Goal: Register for event/course

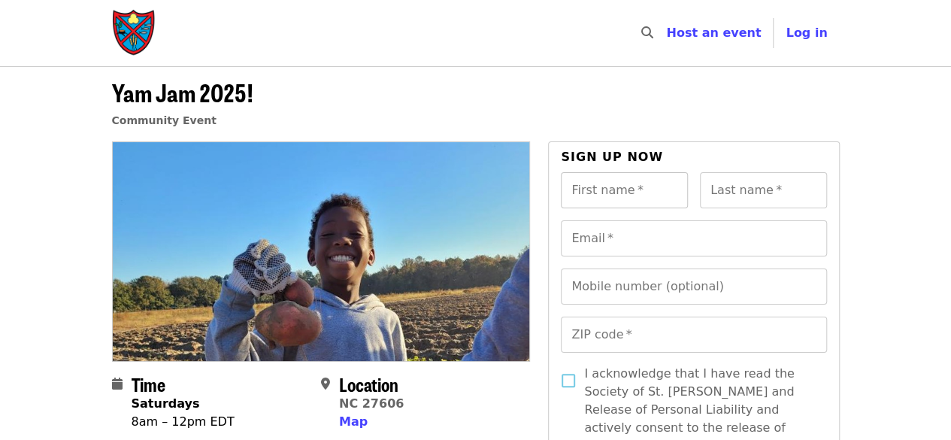
click at [619, 197] on input "First name   *" at bounding box center [624, 190] width 127 height 36
type input "******"
click at [749, 187] on input "Last name   *" at bounding box center [763, 190] width 127 height 36
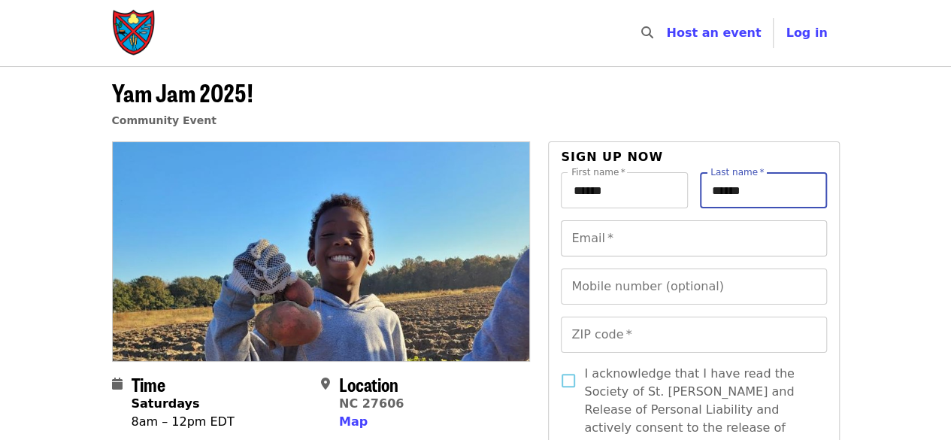
type input "******"
click at [707, 238] on input "Email   *" at bounding box center [693, 238] width 265 height 36
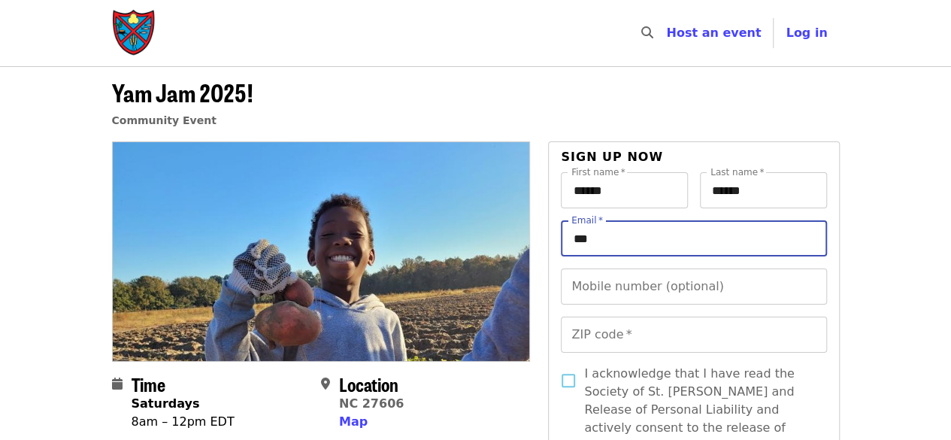
type input "**********"
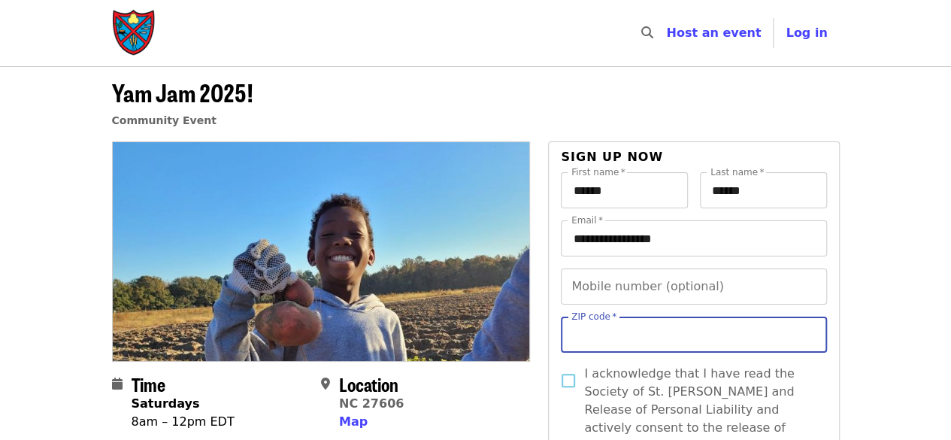
click at [653, 328] on input "ZIP code   *" at bounding box center [693, 335] width 265 height 36
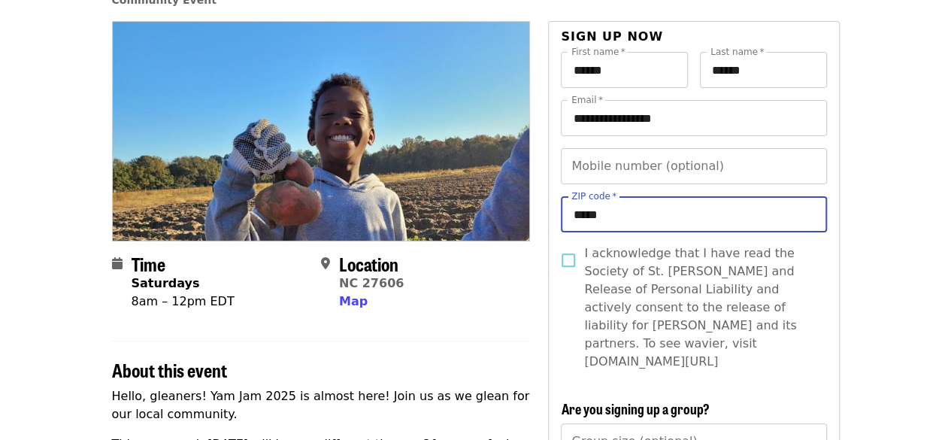
scroll to position [129, 0]
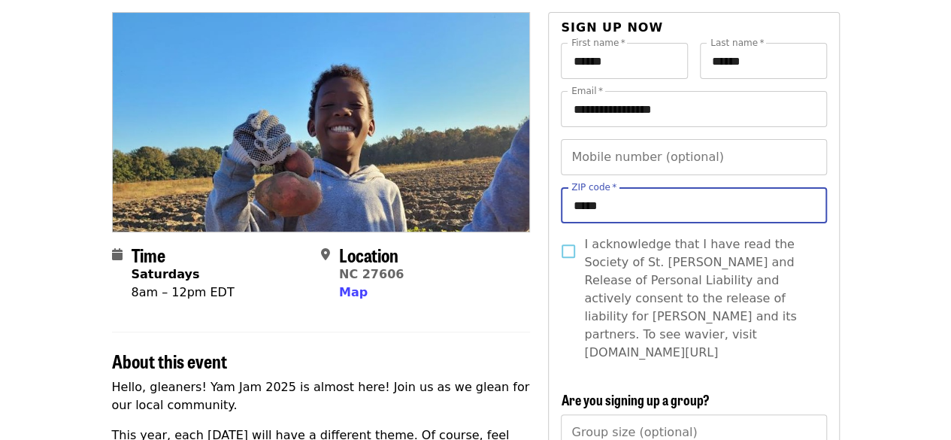
type input "*****"
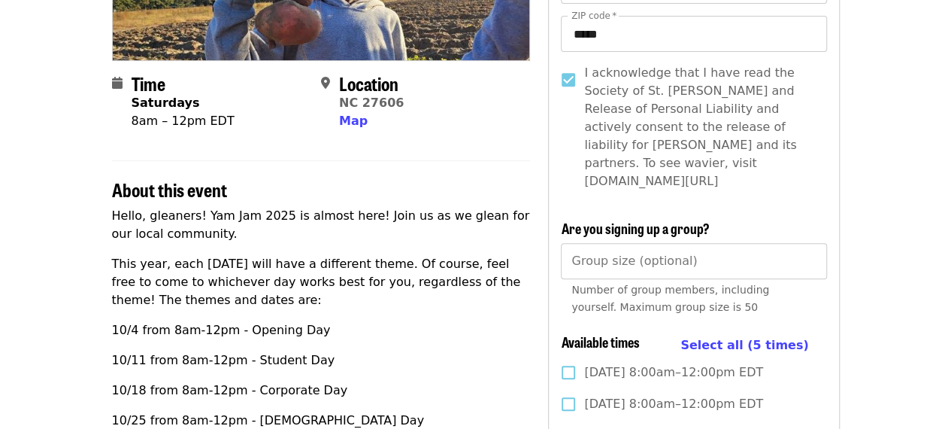
scroll to position [310, 0]
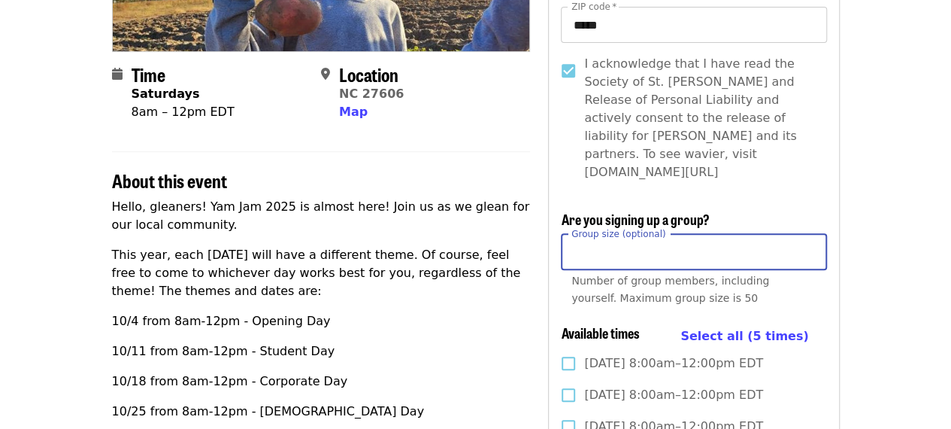
click at [580, 235] on input "Group size (optional)" at bounding box center [693, 252] width 265 height 36
type input "**"
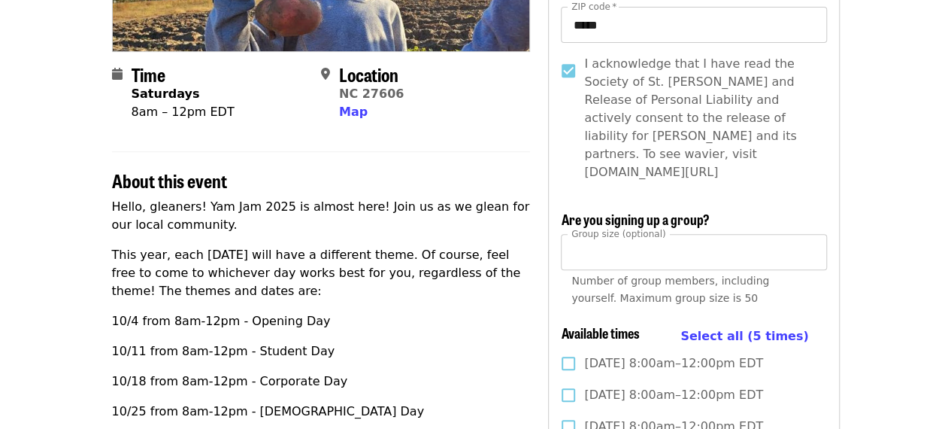
click at [429, 259] on p "This year, each [DATE] will have a different theme. Of course, feel free to com…" at bounding box center [321, 273] width 419 height 54
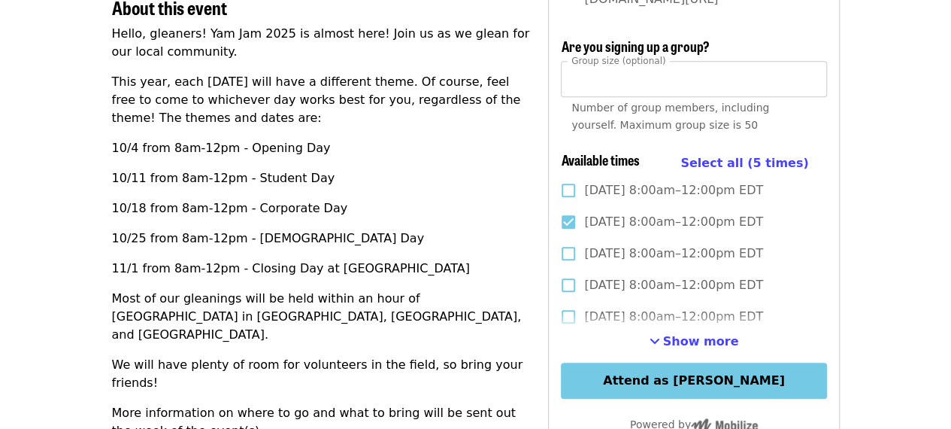
scroll to position [486, 0]
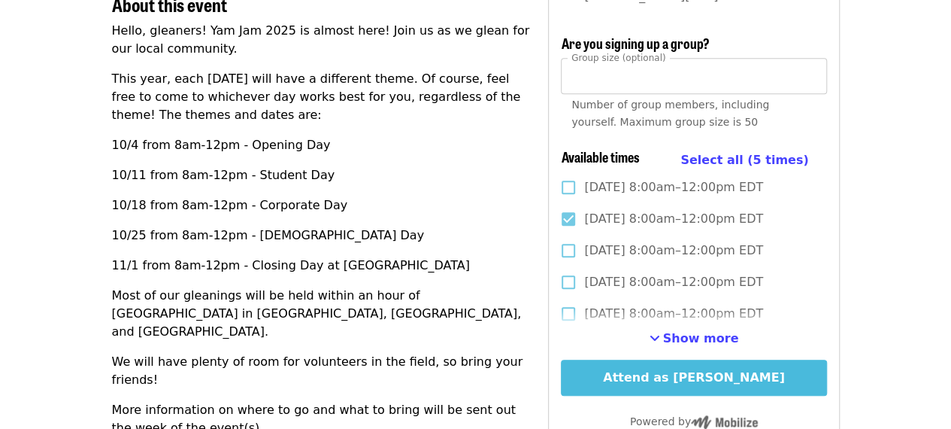
click at [753, 359] on button "Attend as [PERSON_NAME]" at bounding box center [693, 377] width 265 height 36
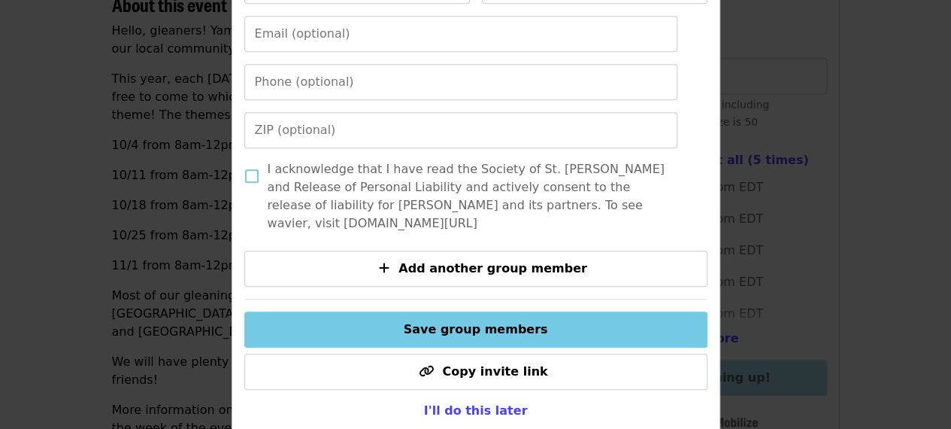
scroll to position [385, 0]
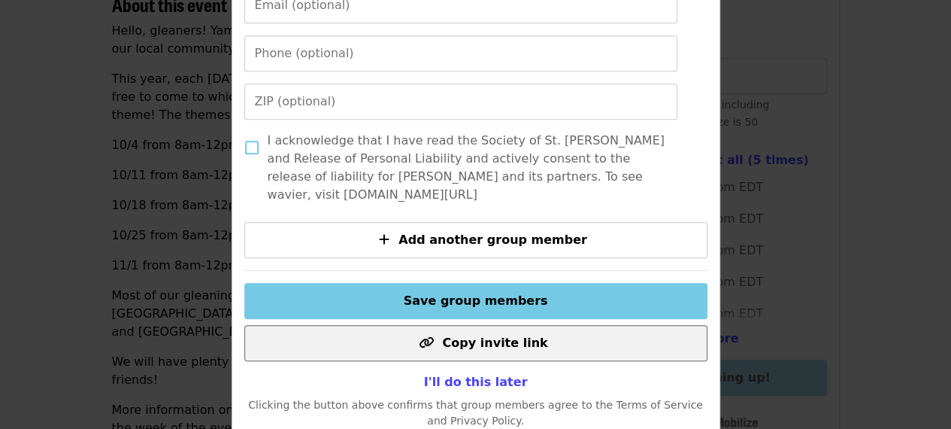
click at [529, 350] on span "Copy invite link" at bounding box center [494, 342] width 105 height 14
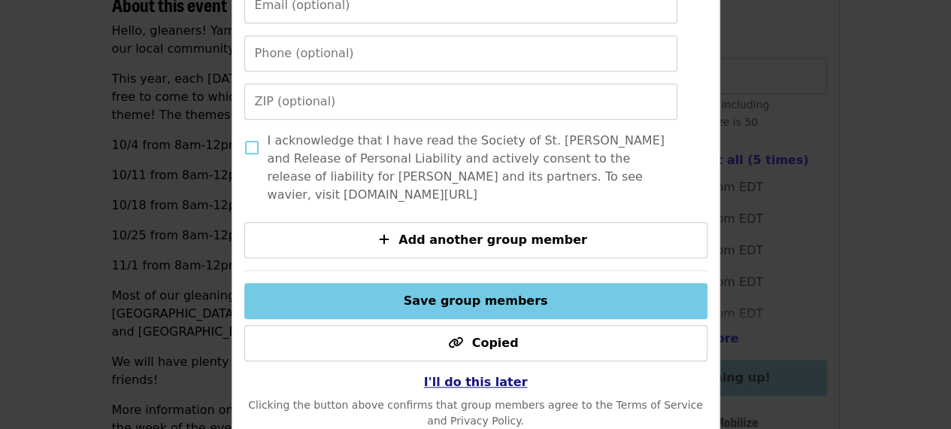
click at [481, 381] on span "I'll do this later" at bounding box center [476, 381] width 104 height 14
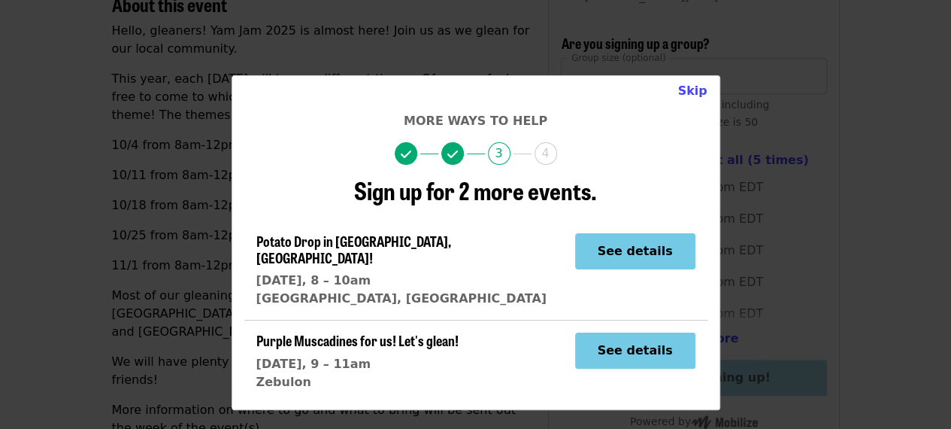
scroll to position [0, 0]
click at [632, 342] on button "See details" at bounding box center [635, 350] width 120 height 36
click at [689, 95] on button "Skip" at bounding box center [691, 91] width 53 height 30
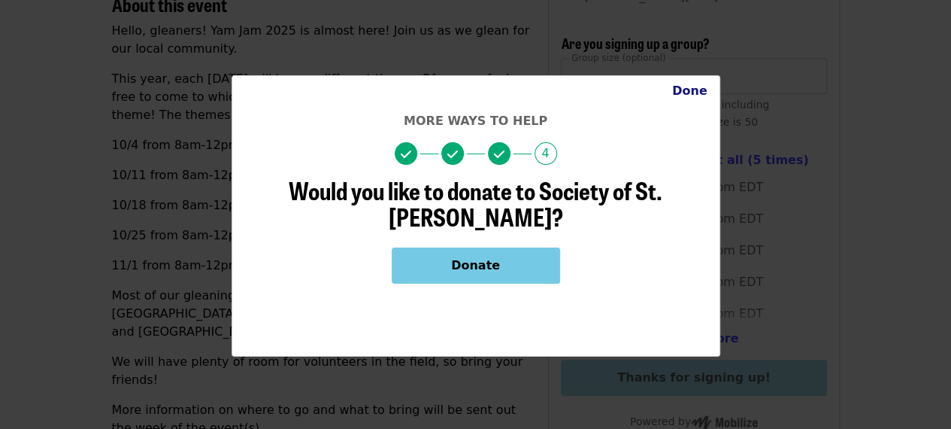
click at [689, 97] on button "Done" at bounding box center [689, 91] width 59 height 30
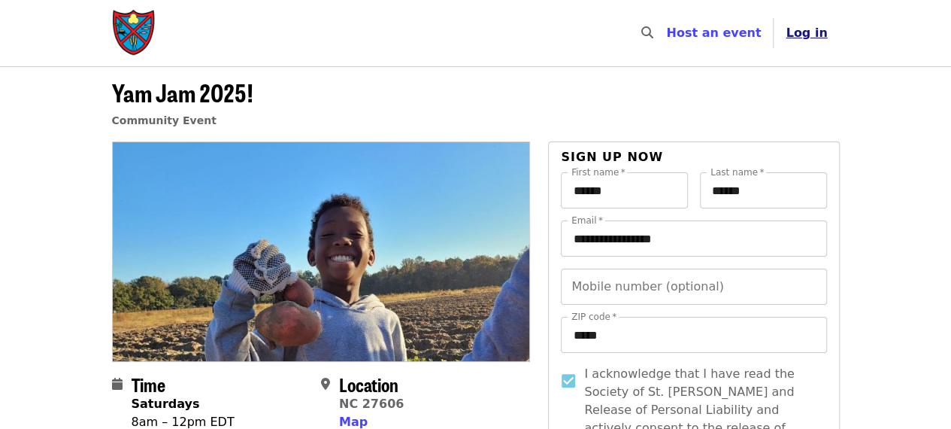
click at [804, 34] on span "Log in" at bounding box center [806, 33] width 41 height 14
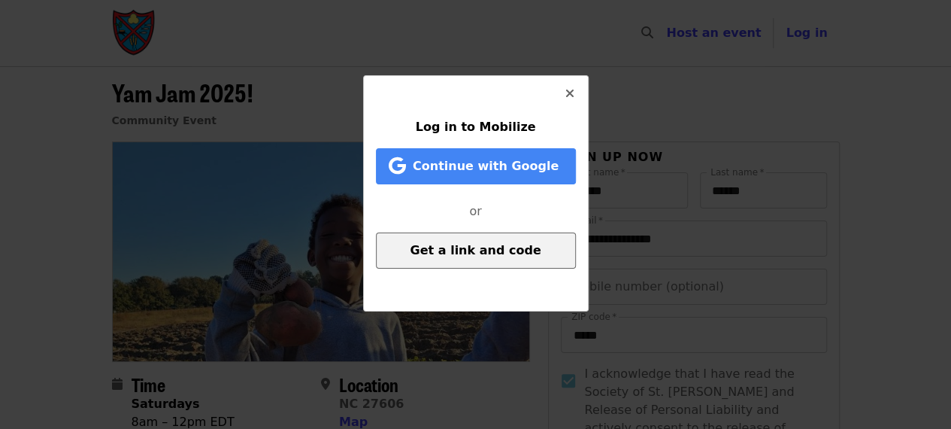
click at [465, 259] on button "Get a link and code" at bounding box center [476, 250] width 200 height 36
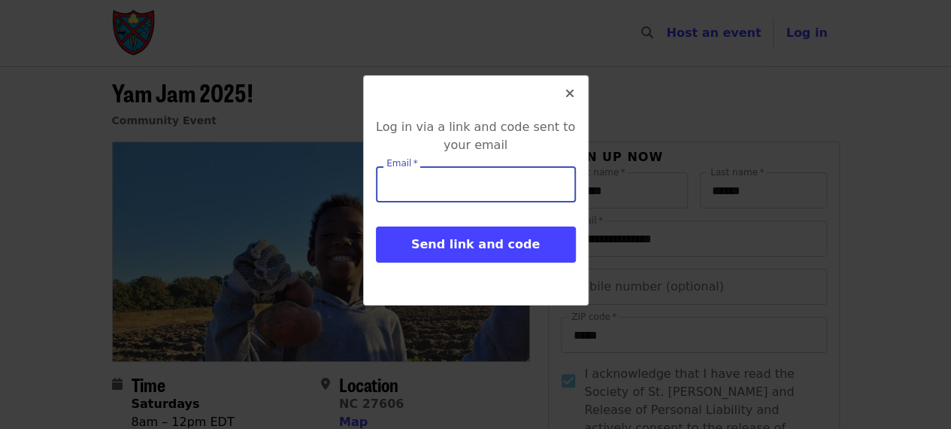
click at [460, 185] on input "Email   *" at bounding box center [476, 184] width 200 height 36
type input "**********"
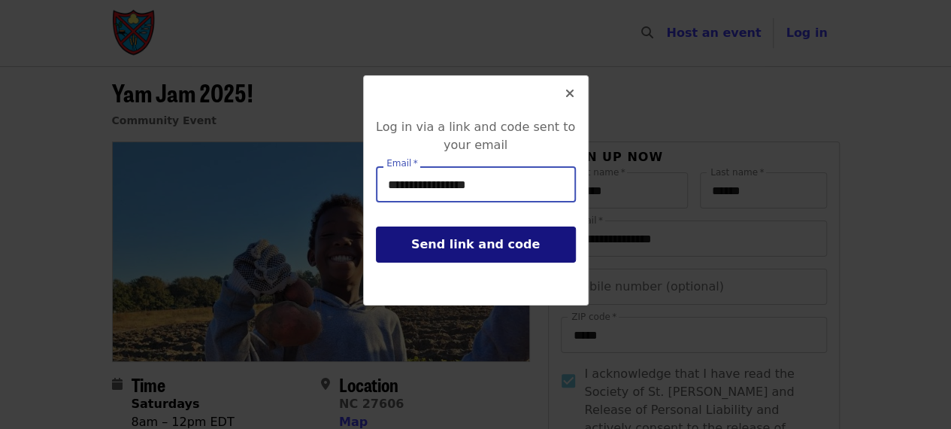
click at [482, 256] on button "Send link and code" at bounding box center [476, 244] width 200 height 36
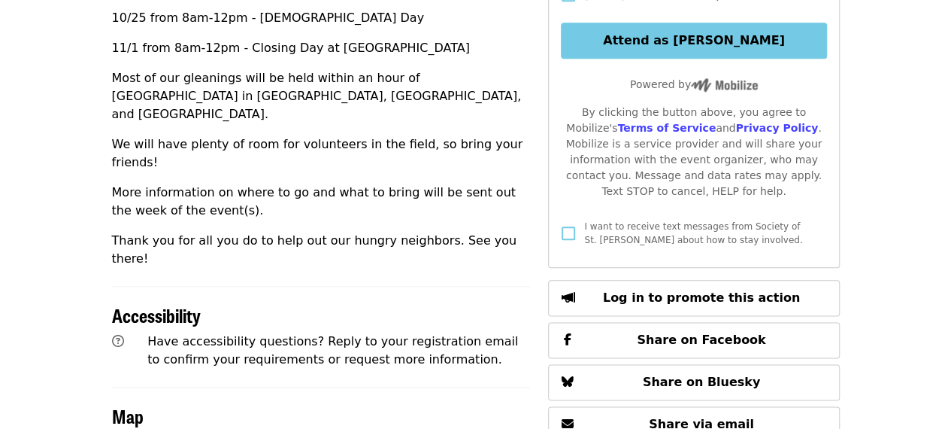
scroll to position [938, 0]
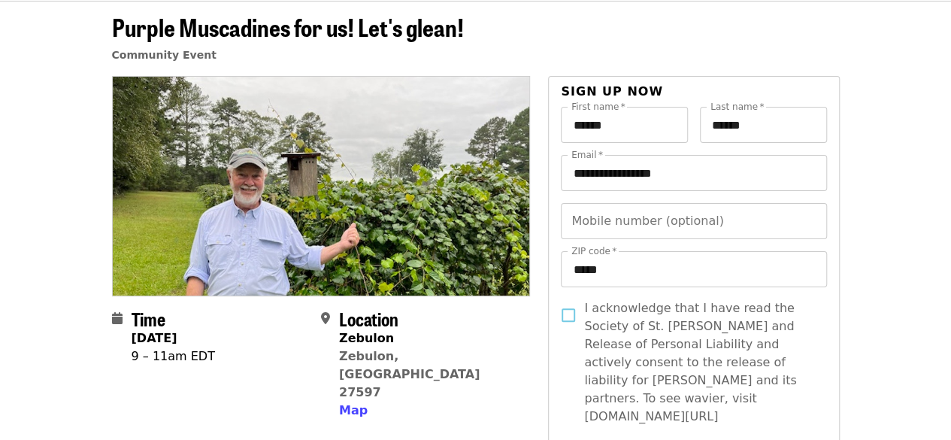
scroll to position [54, 0]
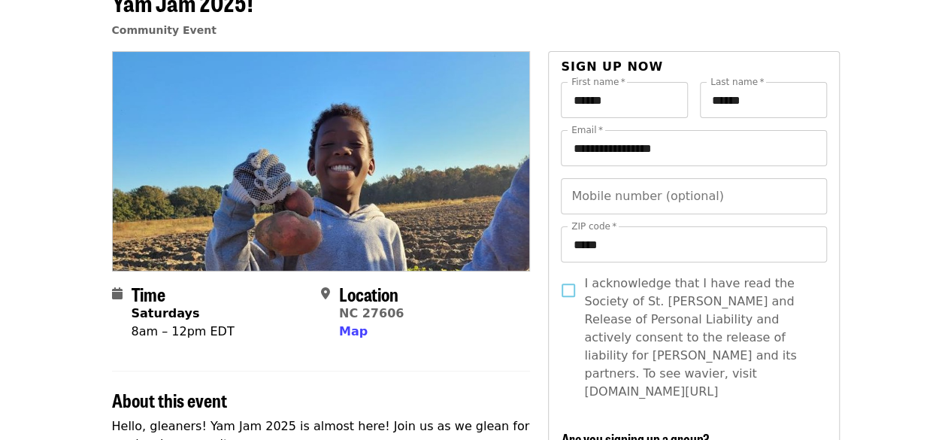
scroll to position [84, 0]
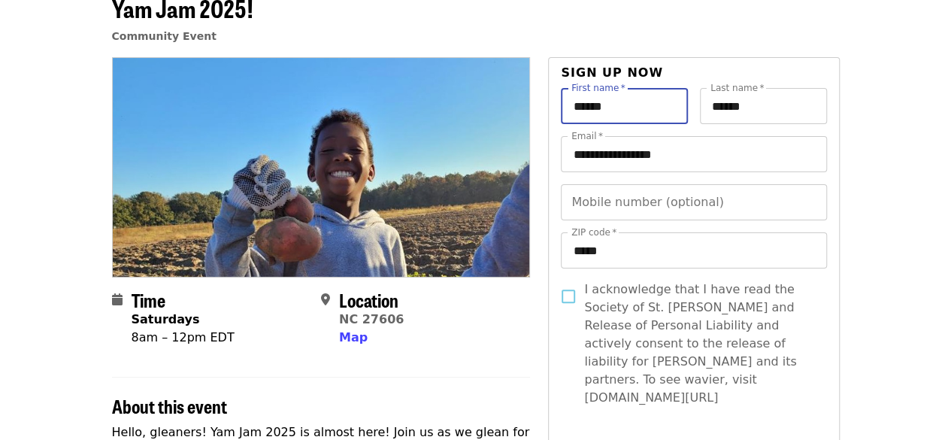
drag, startPoint x: 633, startPoint y: 108, endPoint x: 538, endPoint y: 97, distance: 95.3
